Goal: Browse casually

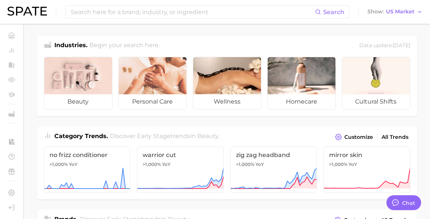
type textarea "x"
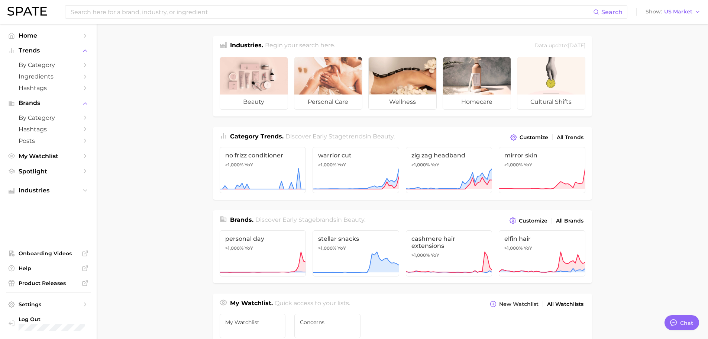
drag, startPoint x: 43, startPoint y: 0, endPoint x: 178, endPoint y: 81, distance: 157.8
click at [178, 81] on main "Industries. Begin your search here. Data update: July 27th, 2025 beauty persona…" at bounding box center [403, 314] width 612 height 580
